Goal: Navigation & Orientation: Find specific page/section

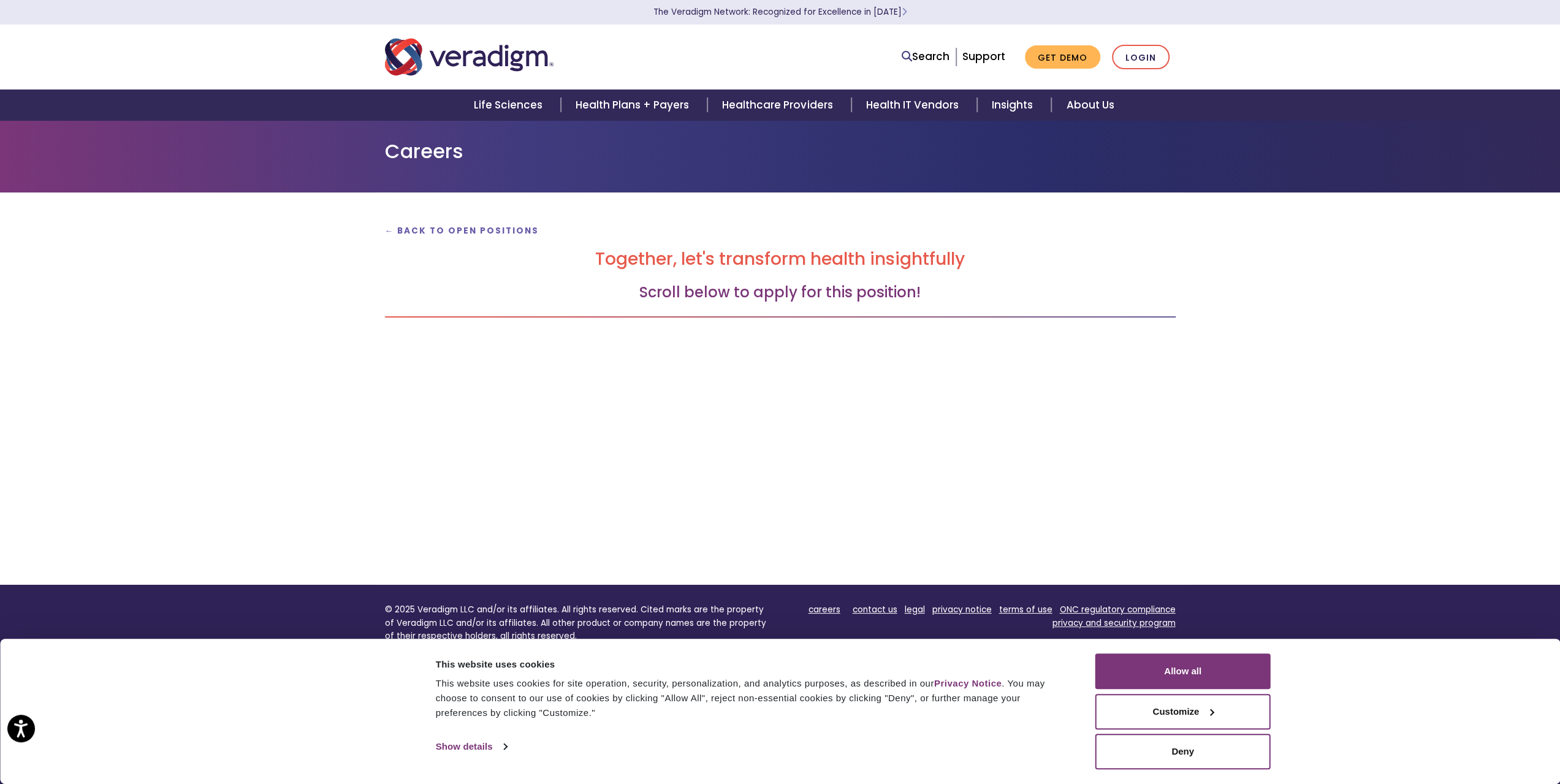
scroll to position [120, 0]
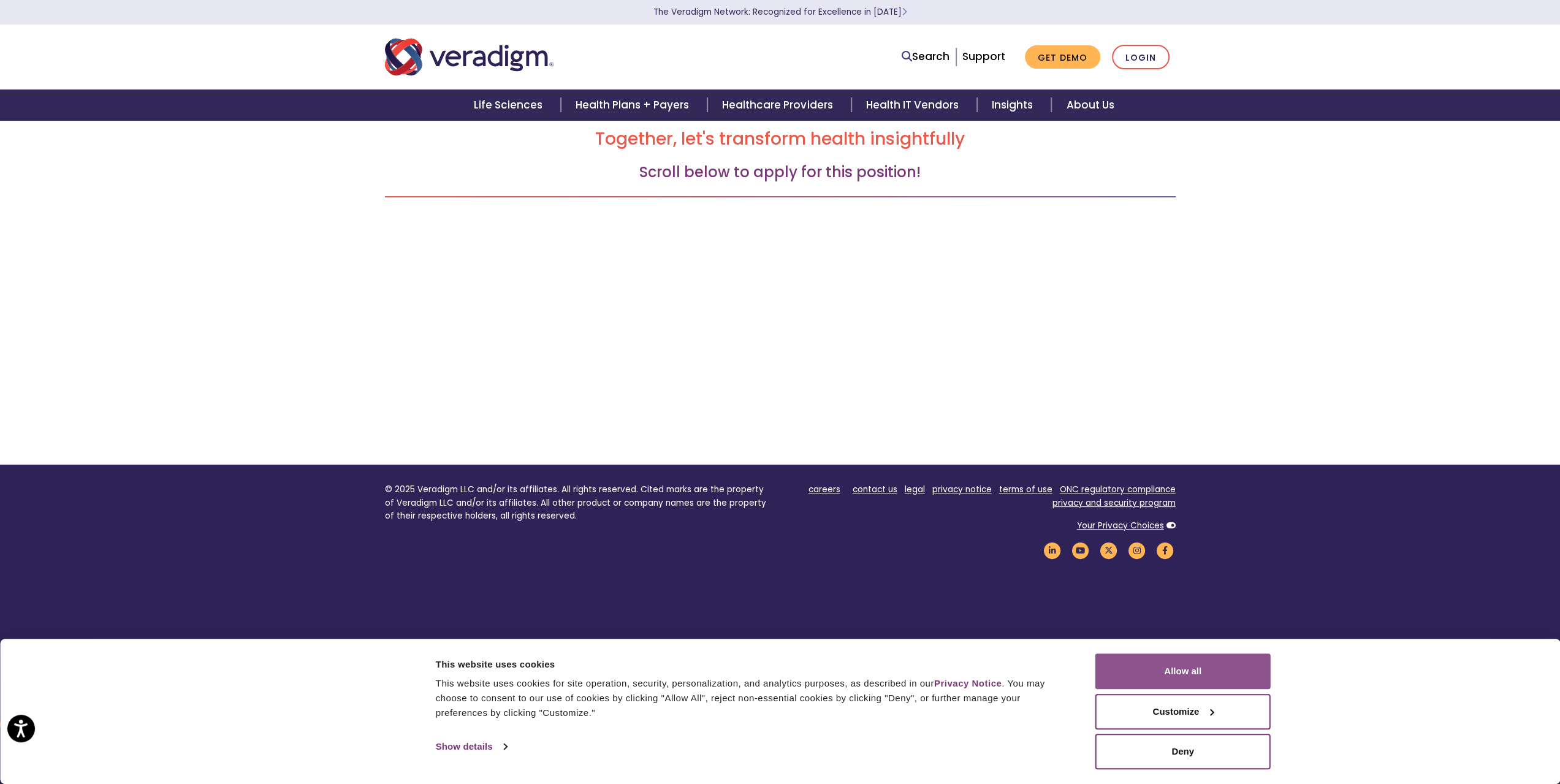
click at [1170, 674] on button "Allow all" at bounding box center [1183, 671] width 175 height 35
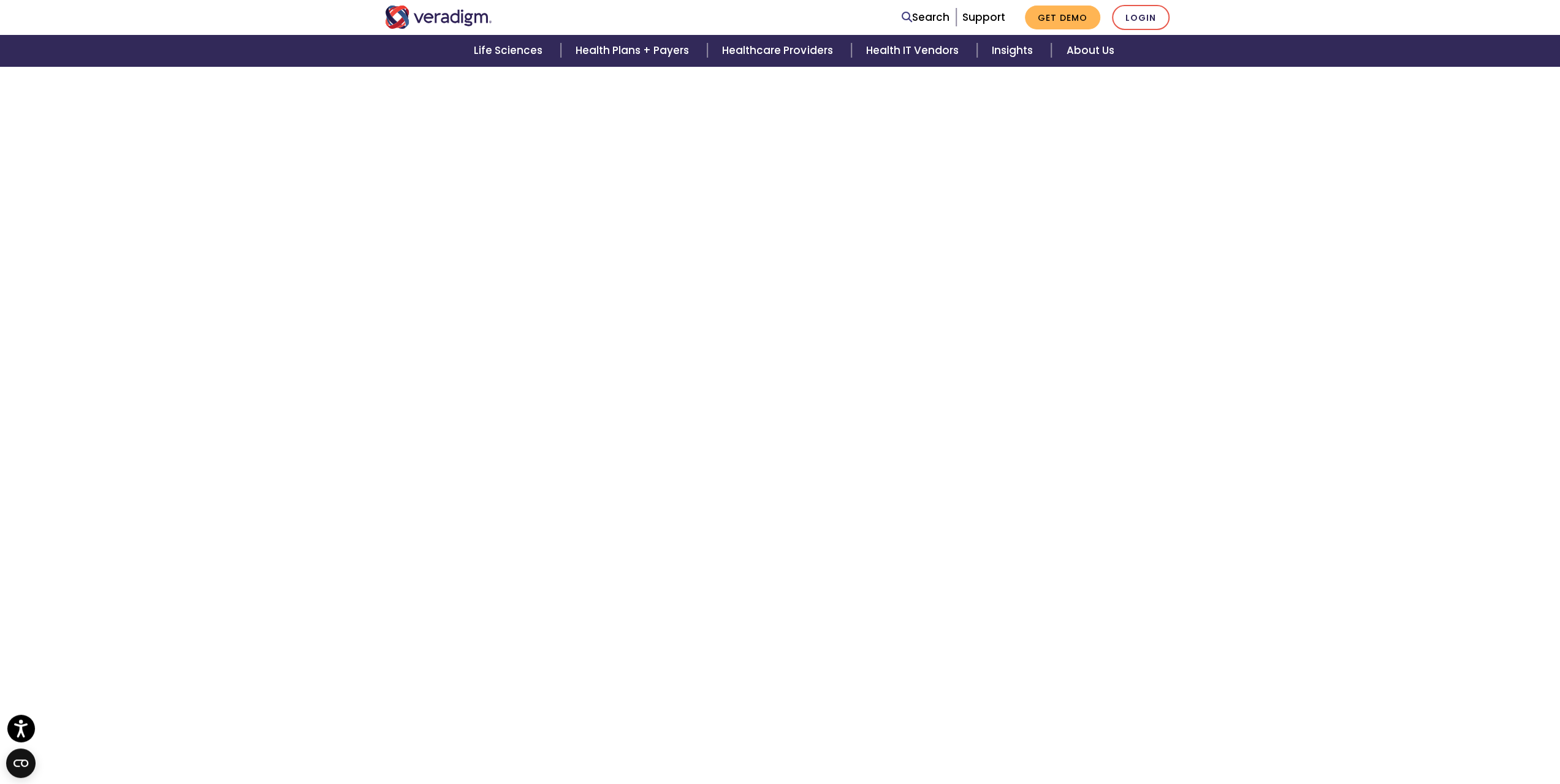
scroll to position [2605, 0]
click at [355, 459] on div "← Back to Open Positions Together, let's transform health insightfully Scroll b…" at bounding box center [780, 429] width 1560 height 5685
click at [362, 477] on div "← Back to Open Positions Together, let's transform health insightfully Scroll b…" at bounding box center [780, 143] width 1560 height 5685
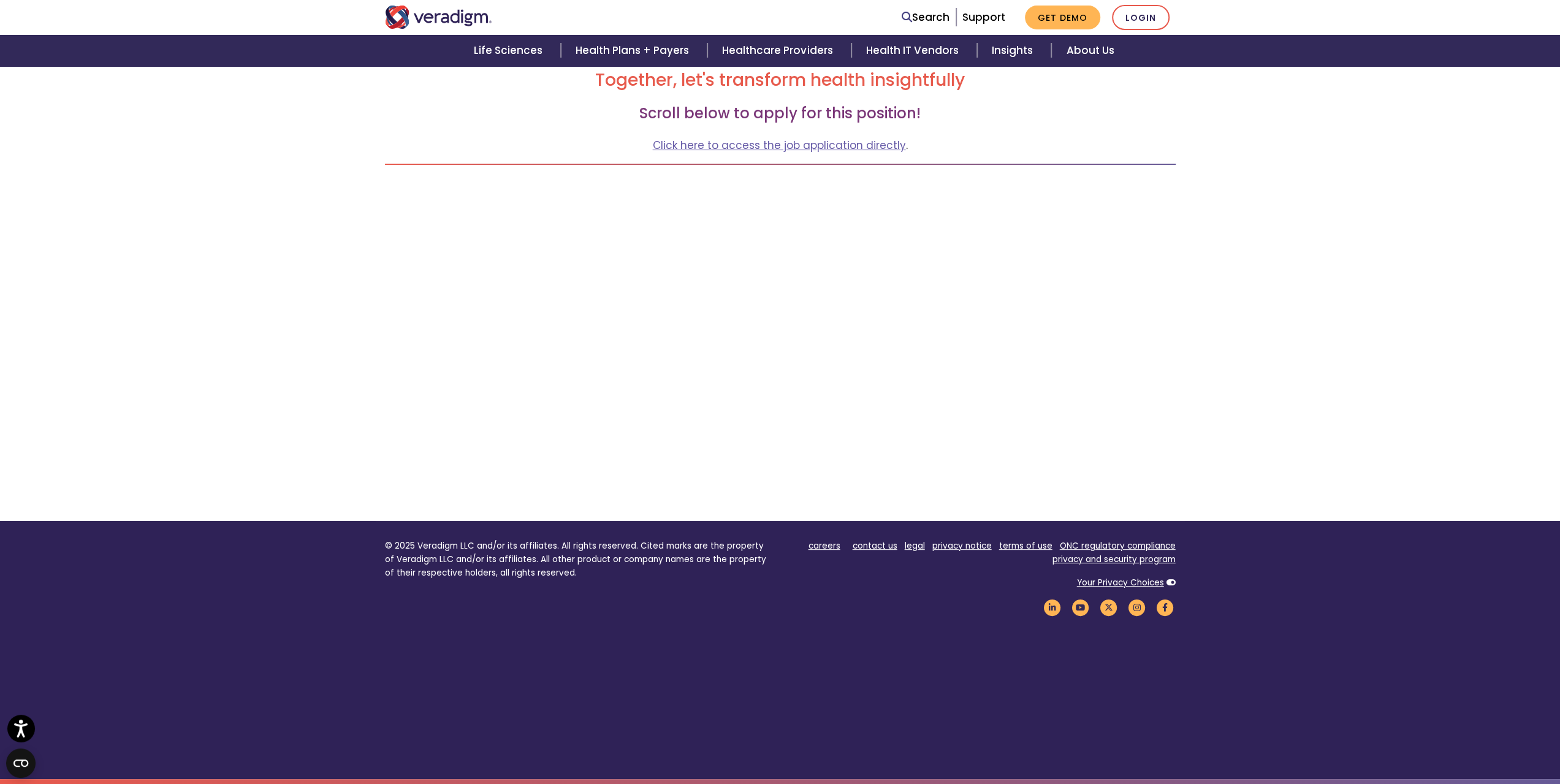
scroll to position [178, 0]
